Goal: Transaction & Acquisition: Purchase product/service

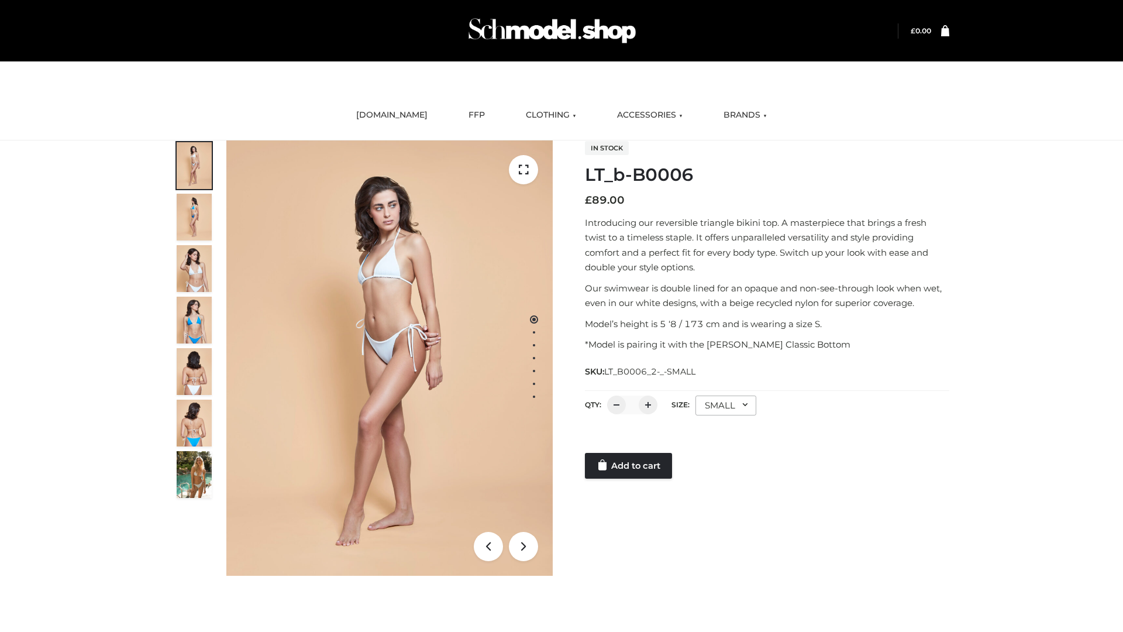
click at [629, 465] on link "Add to cart" at bounding box center [628, 466] width 87 height 26
